Goal: Task Accomplishment & Management: Use online tool/utility

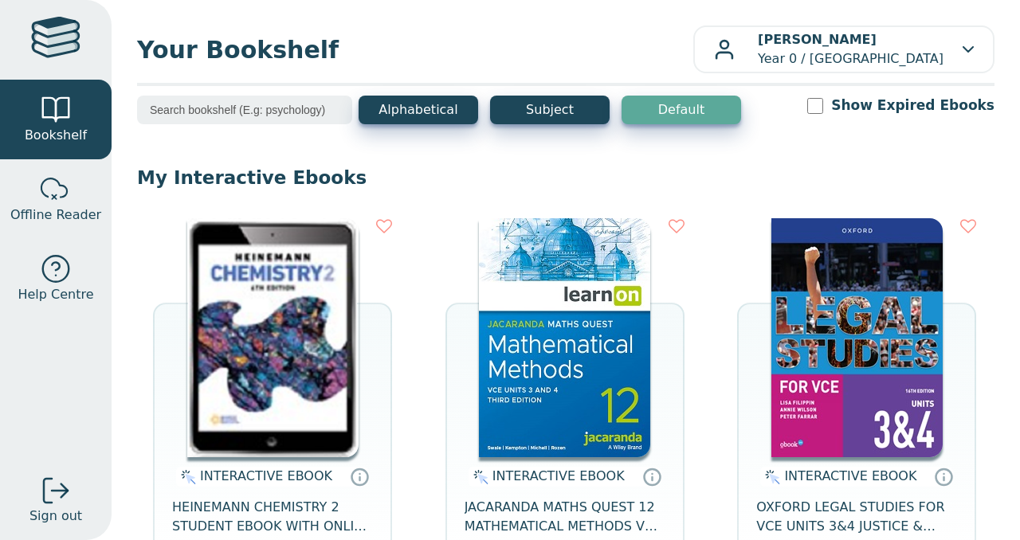
click at [286, 331] on img at bounding box center [272, 337] width 171 height 239
click at [529, 274] on img at bounding box center [564, 337] width 171 height 239
